Goal: Task Accomplishment & Management: Manage account settings

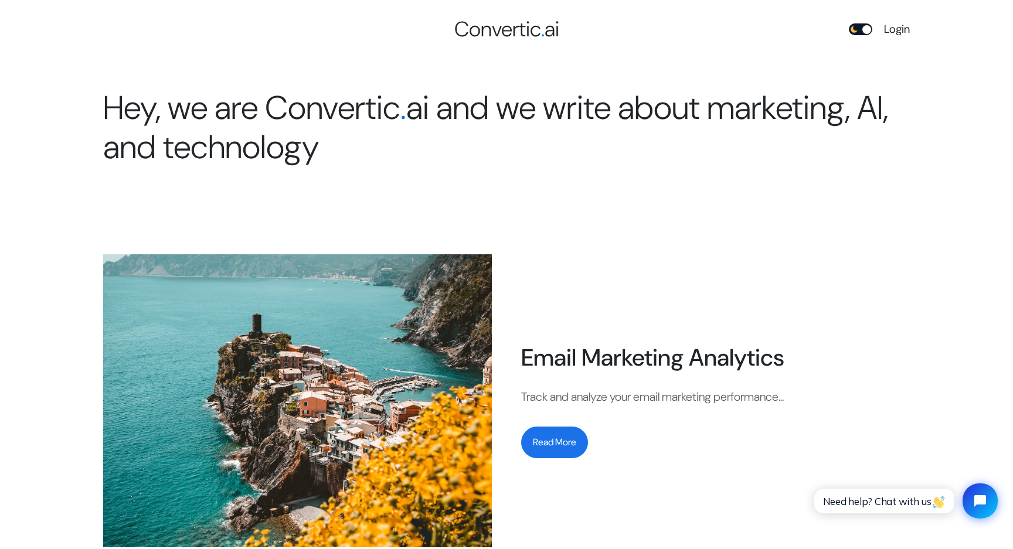
click at [900, 28] on link "Login" at bounding box center [897, 29] width 26 height 17
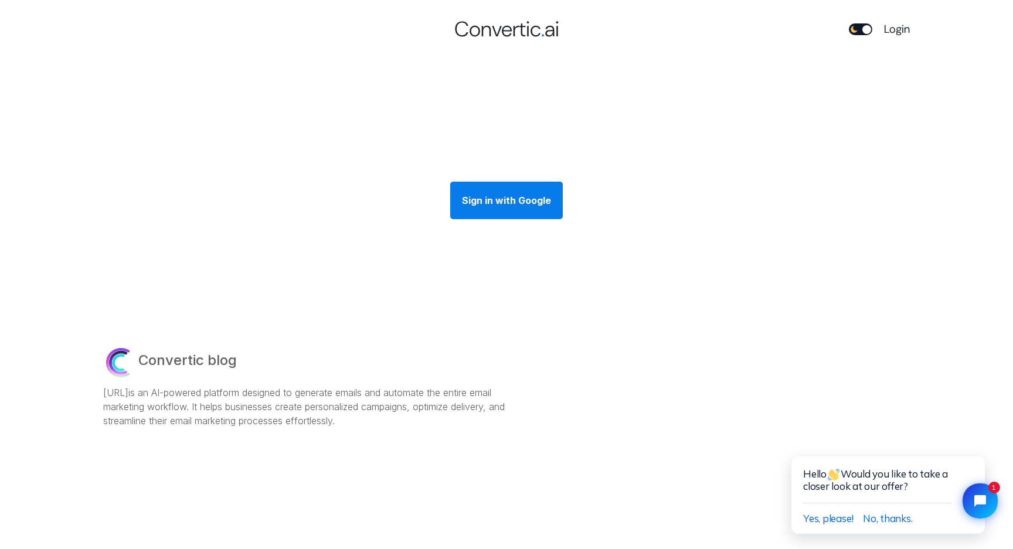
click at [551, 212] on div "Sign in with Google" at bounding box center [506, 201] width 113 height 38
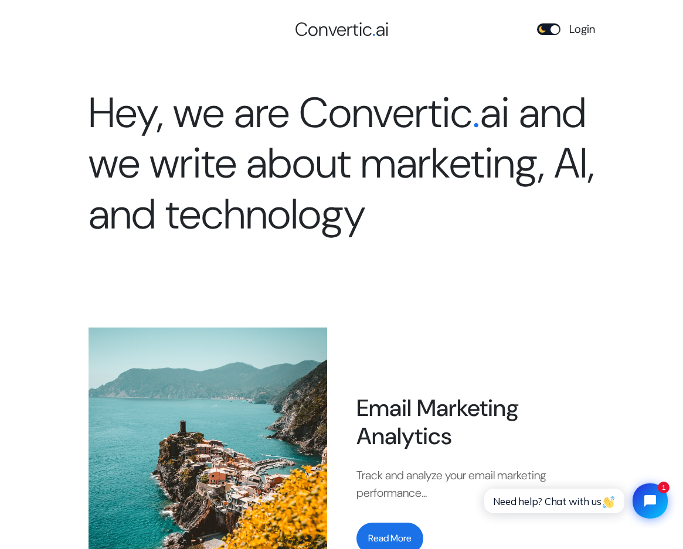
click at [583, 28] on link "Login" at bounding box center [582, 29] width 26 height 17
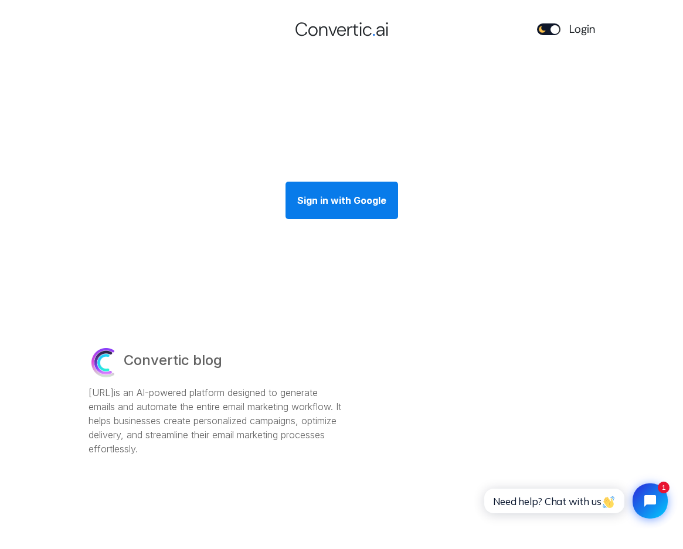
click at [351, 193] on div "Sign in with Google" at bounding box center [342, 201] width 113 height 38
